Goal: Find specific page/section: Find specific page/section

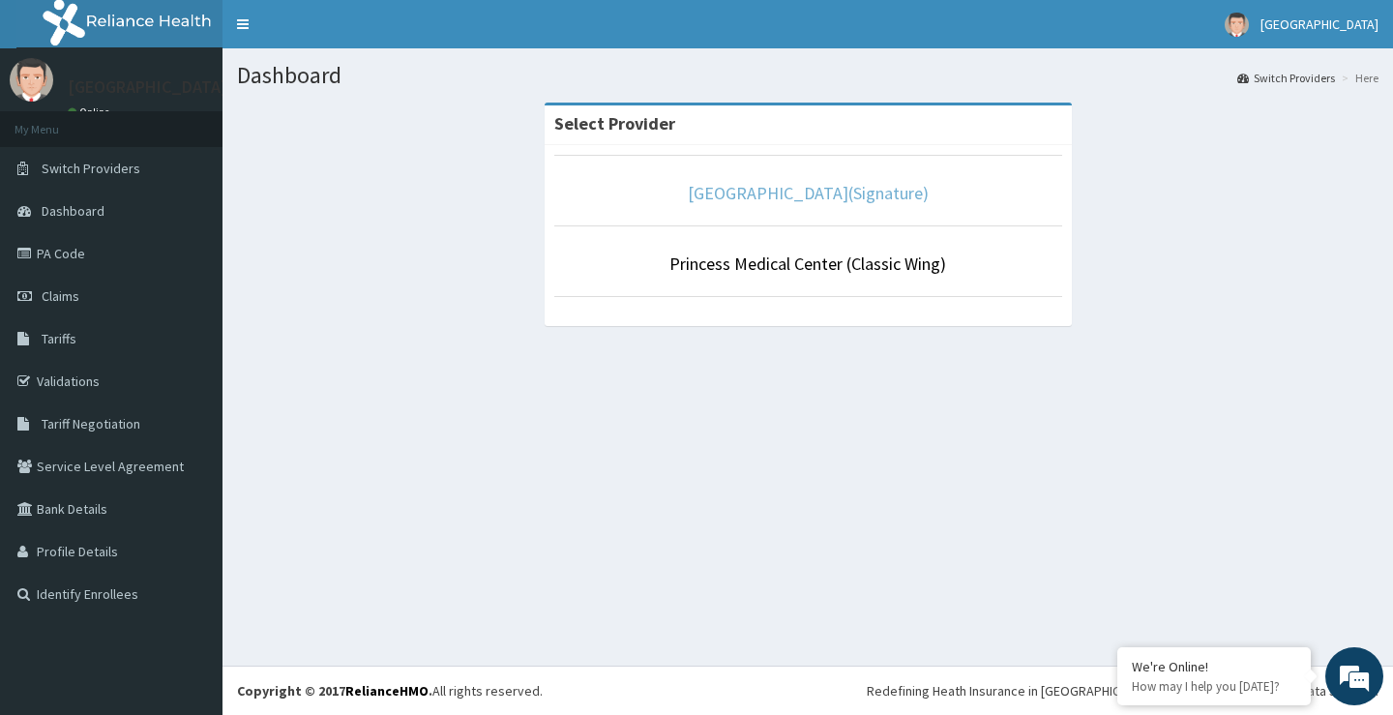
click at [840, 193] on link "[GEOGRAPHIC_DATA](Signature)" at bounding box center [808, 193] width 241 height 22
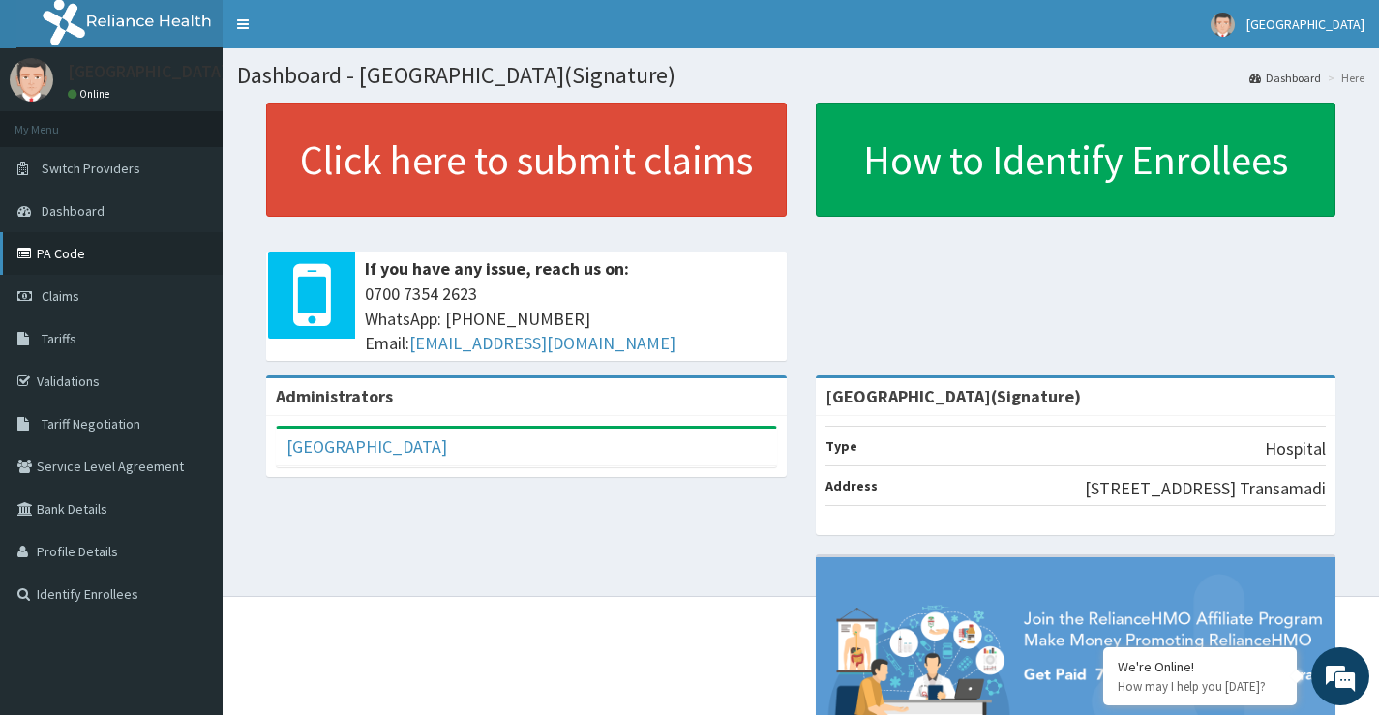
click at [84, 251] on link "PA Code" at bounding box center [111, 253] width 223 height 43
